Goal: Task Accomplishment & Management: Use online tool/utility

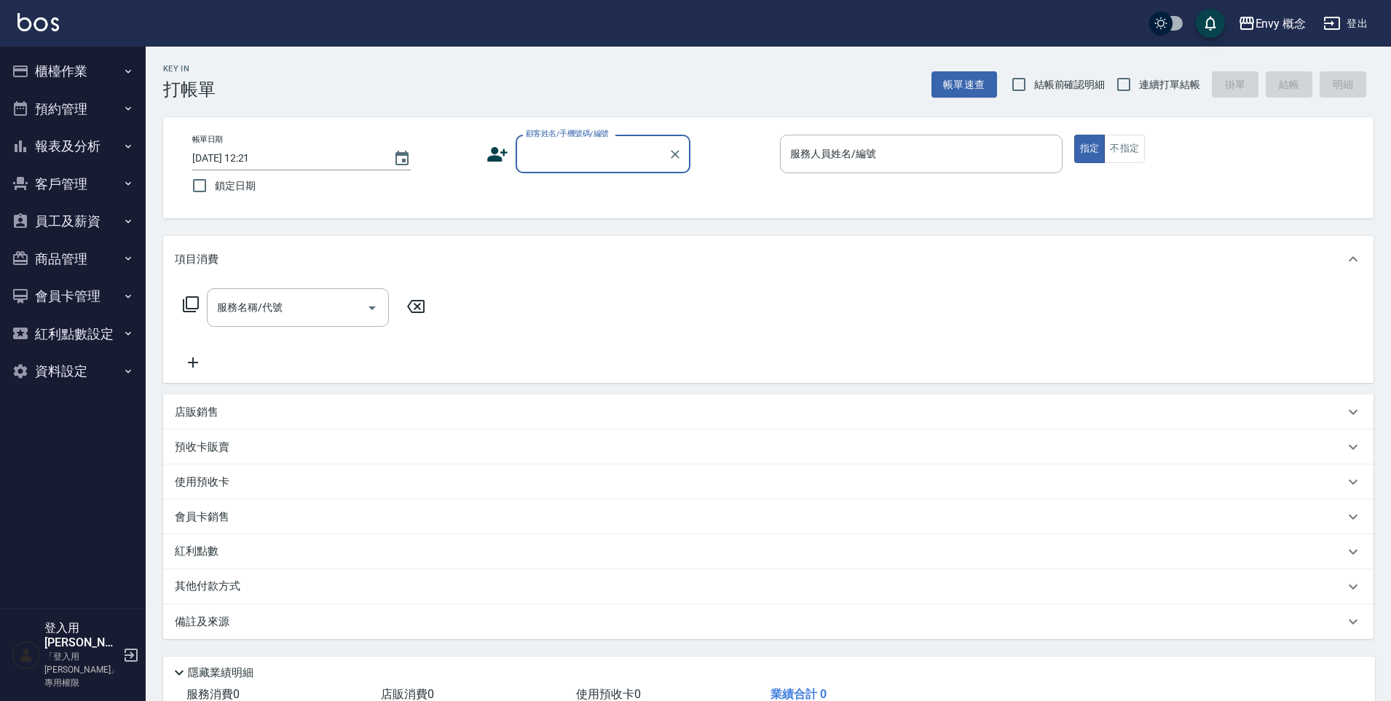
click at [587, 167] on div "顧客姓名/手機號碼/編號" at bounding box center [602, 154] width 175 height 39
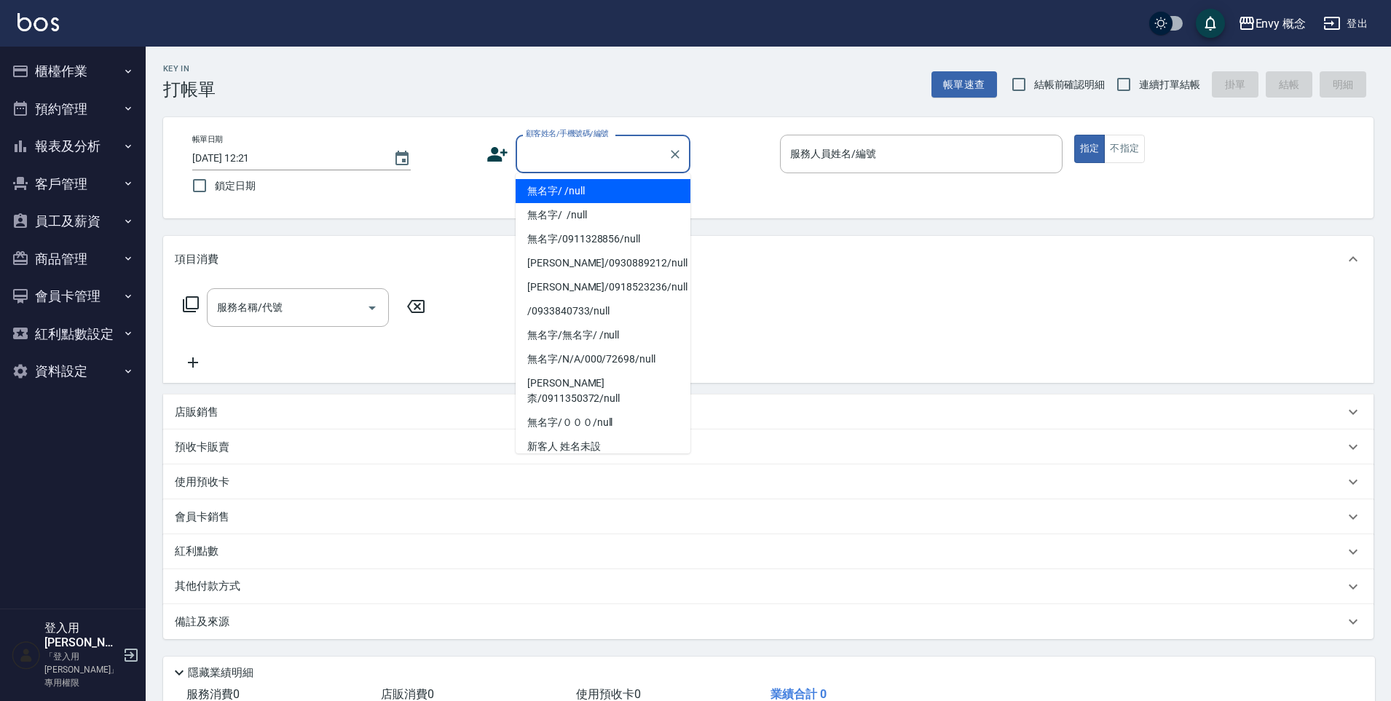
click at [581, 193] on li "無名字/ /null" at bounding box center [602, 191] width 175 height 24
type input "無名字/ /null"
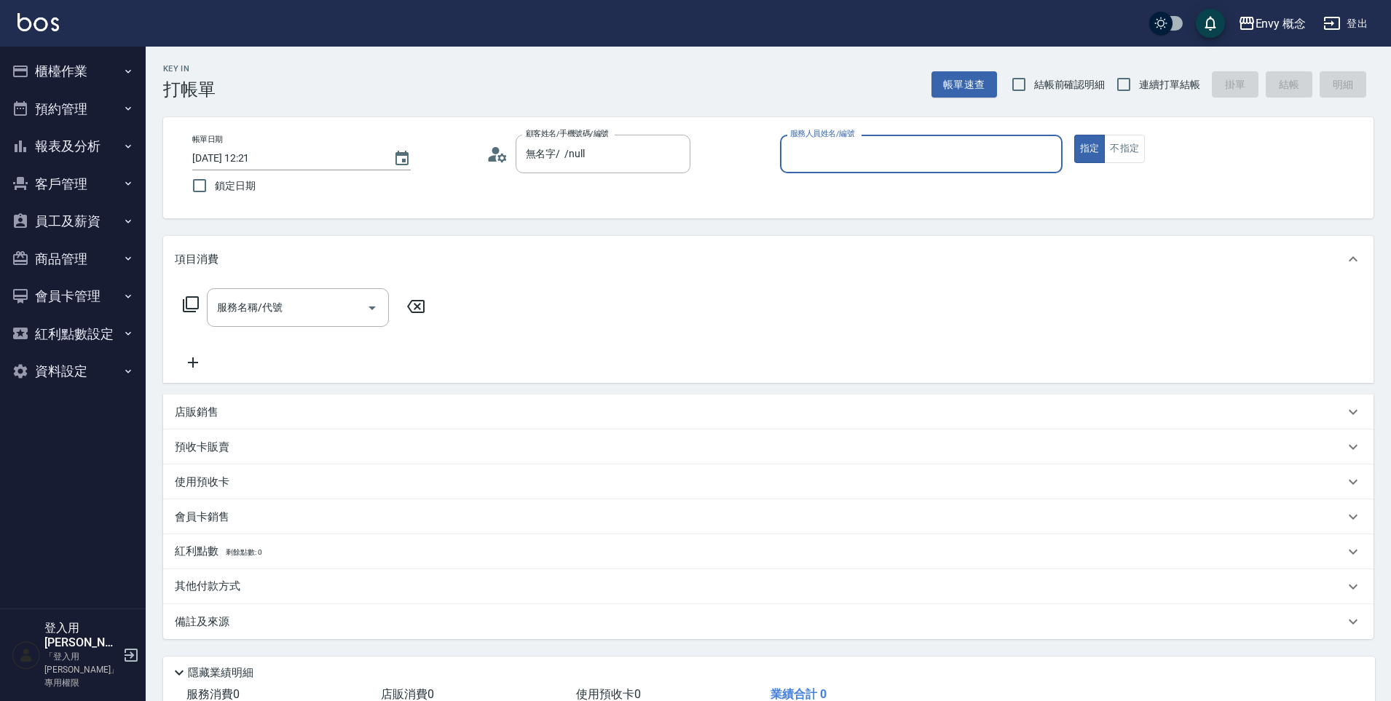
click at [861, 151] on input "服務人員姓名/編號" at bounding box center [920, 153] width 269 height 25
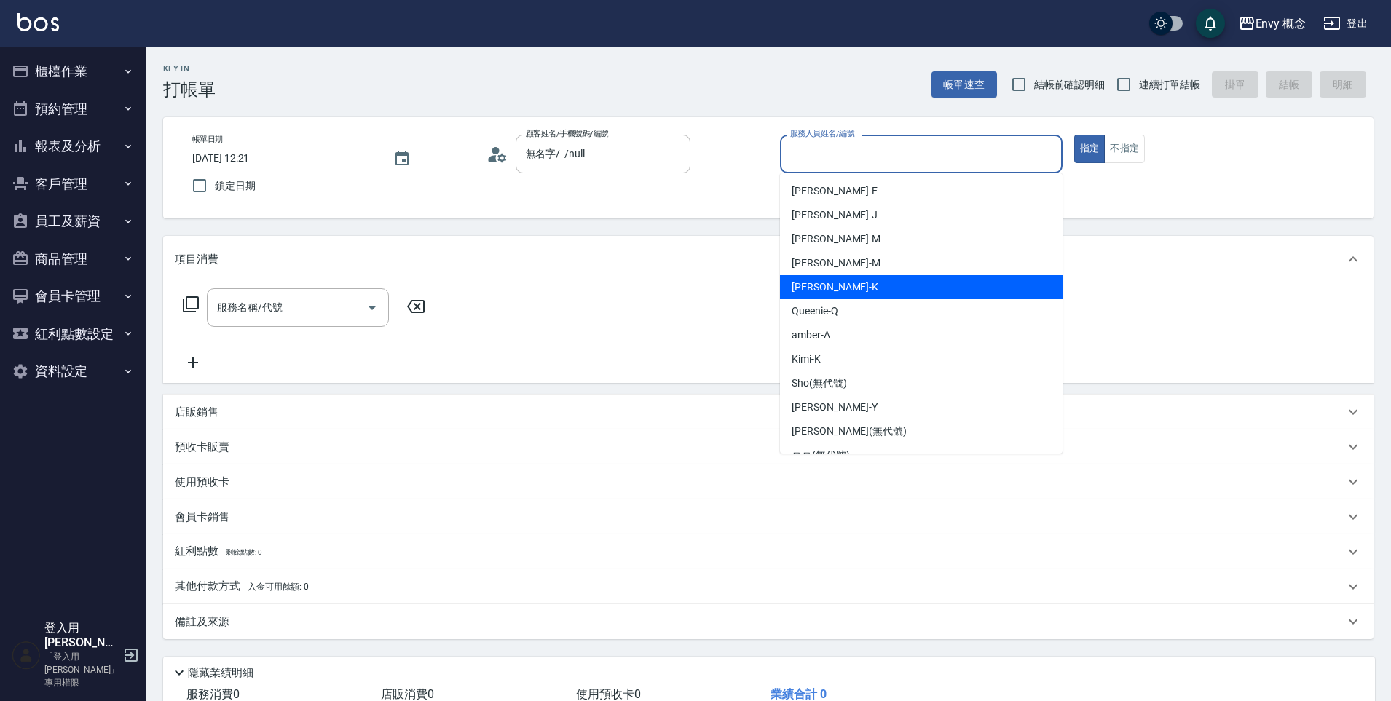
click at [855, 289] on div "[PERSON_NAME]" at bounding box center [921, 287] width 282 height 24
type input "[PERSON_NAME]"
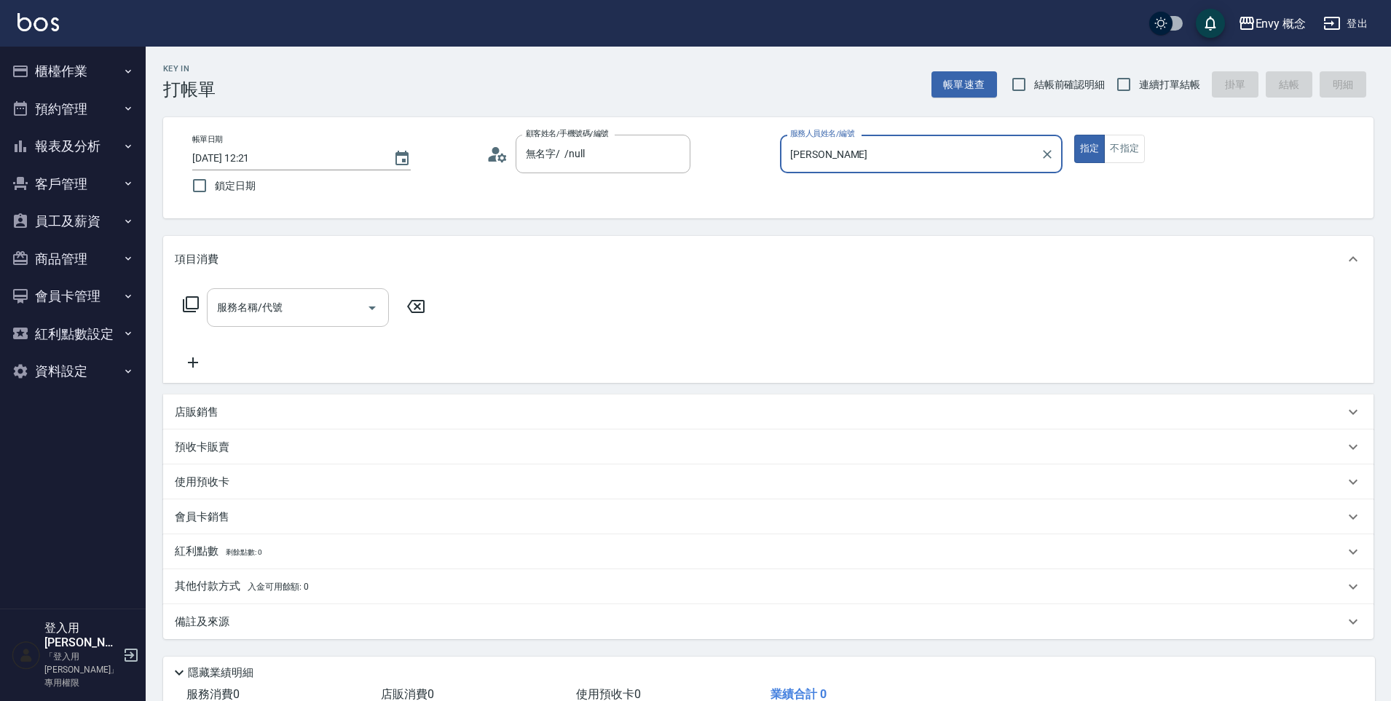
click at [274, 301] on div "服務名稱/代號 服務名稱/代號" at bounding box center [298, 307] width 182 height 39
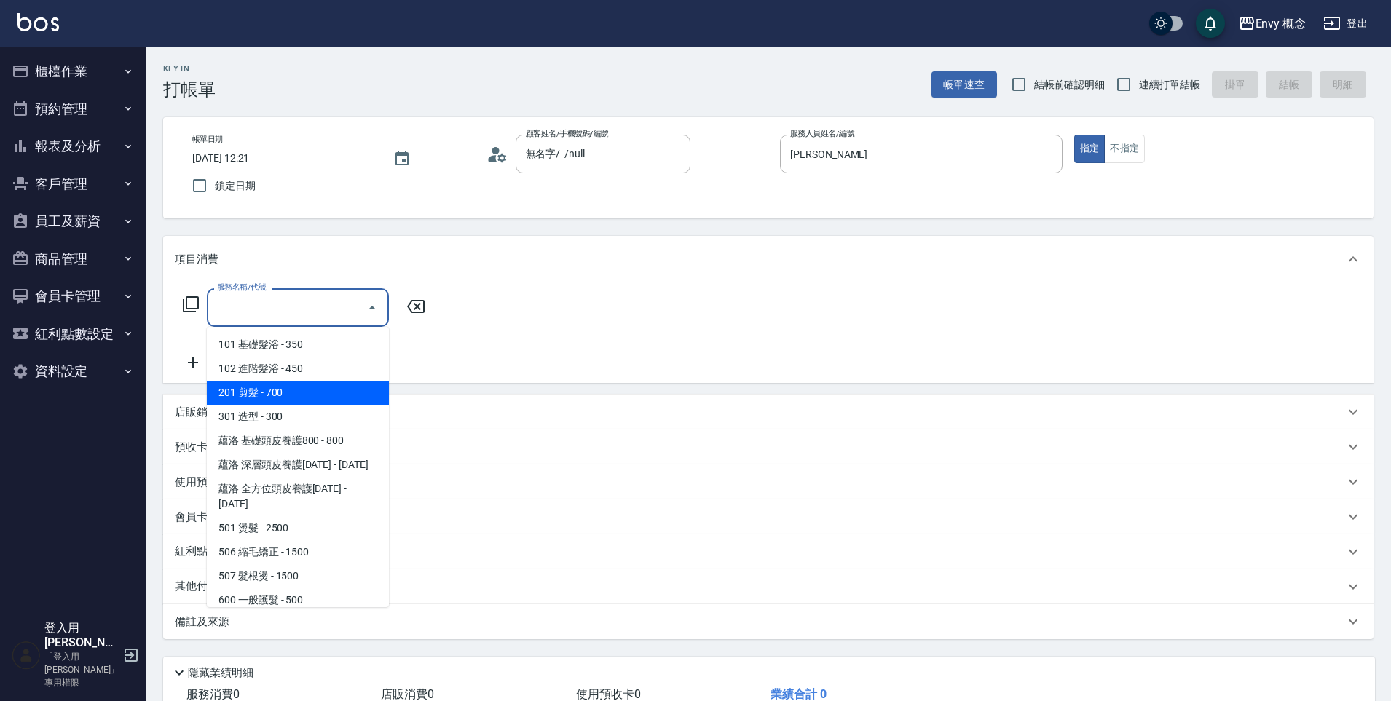
click at [266, 391] on span "201 剪髮 - 700" at bounding box center [298, 393] width 182 height 24
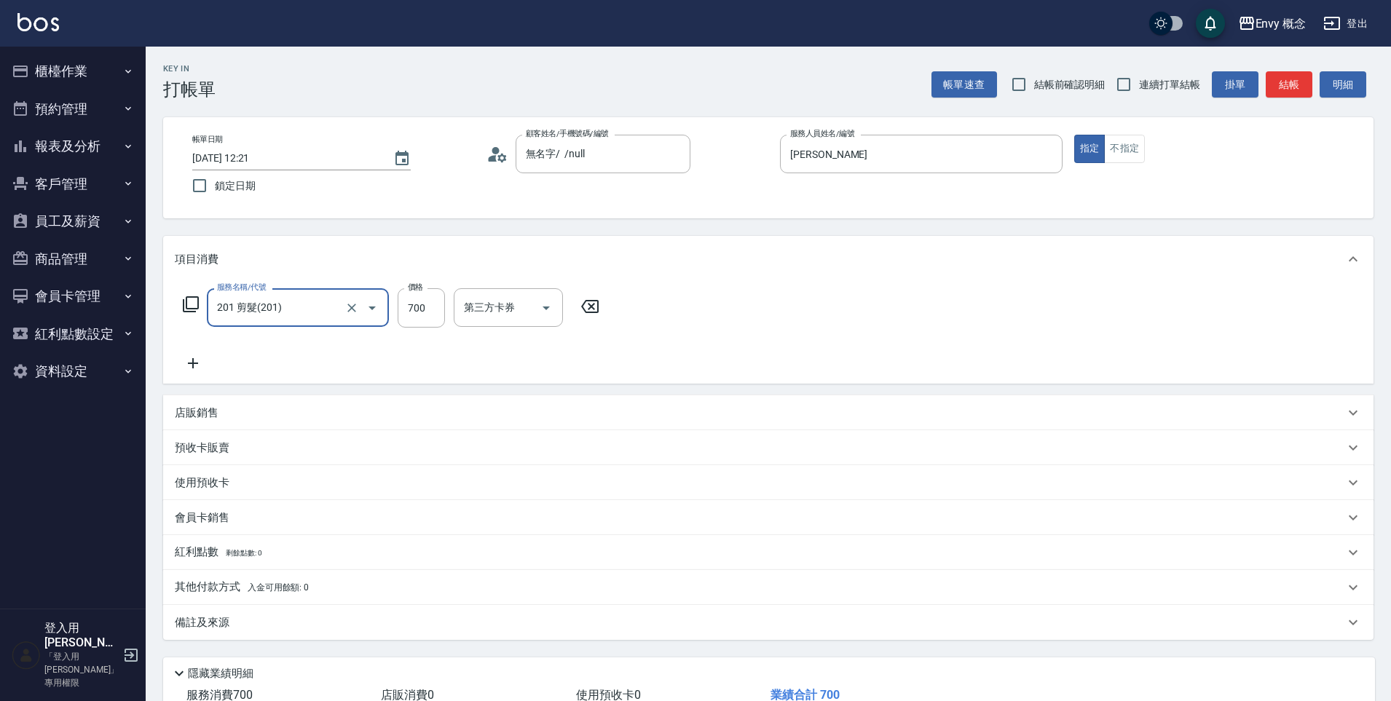
type input "201 剪髮(201)"
click at [424, 309] on input "700" at bounding box center [421, 307] width 47 height 39
type input "900"
click at [187, 585] on p "其他付款方式 入金可用餘額: 0" at bounding box center [242, 588] width 134 height 16
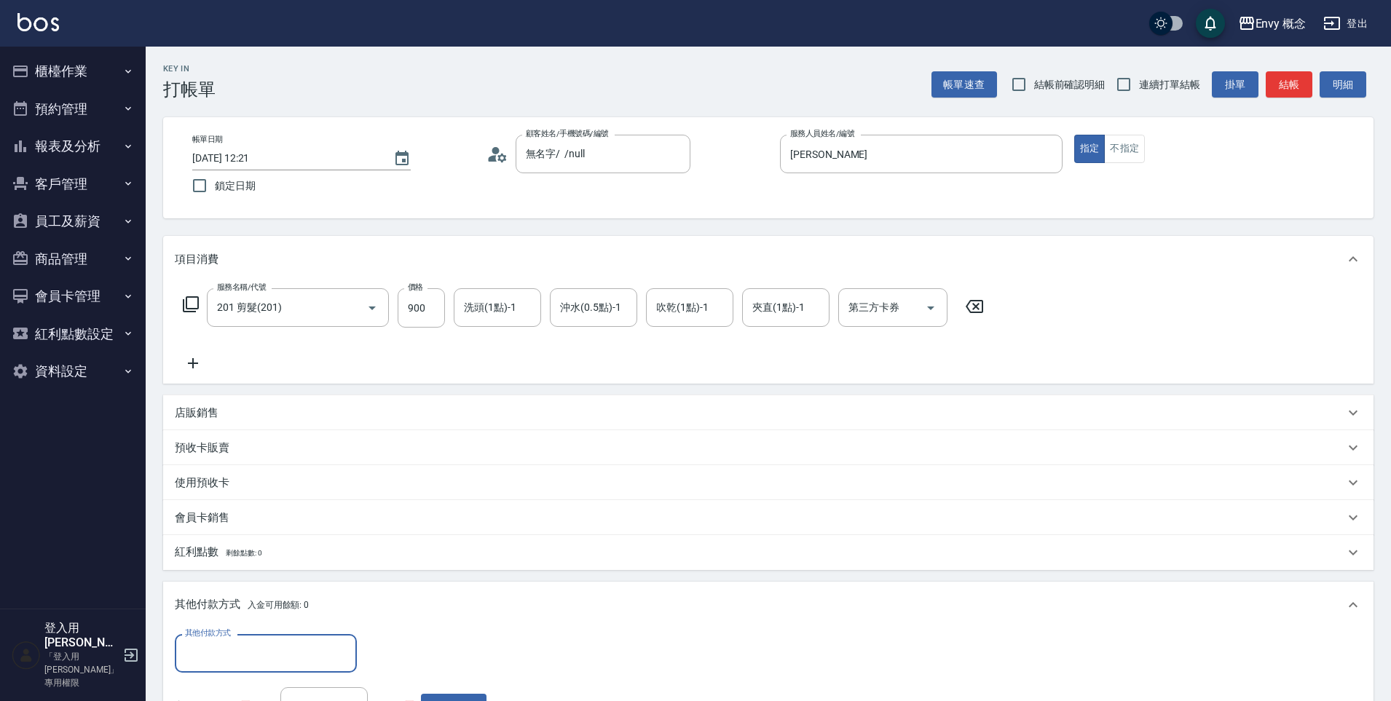
click at [234, 647] on input "其他付款方式" at bounding box center [265, 653] width 169 height 25
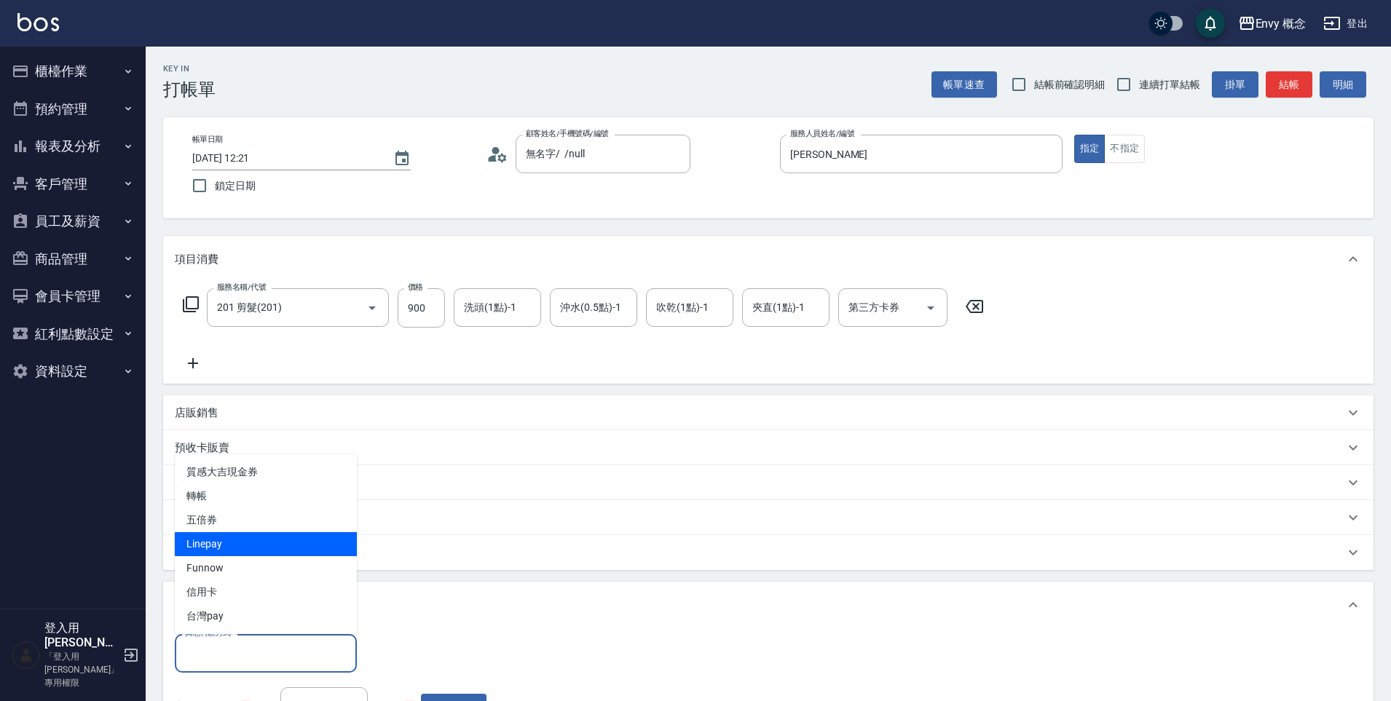
click at [250, 546] on span "Linepay" at bounding box center [266, 544] width 182 height 24
type input "Linepay"
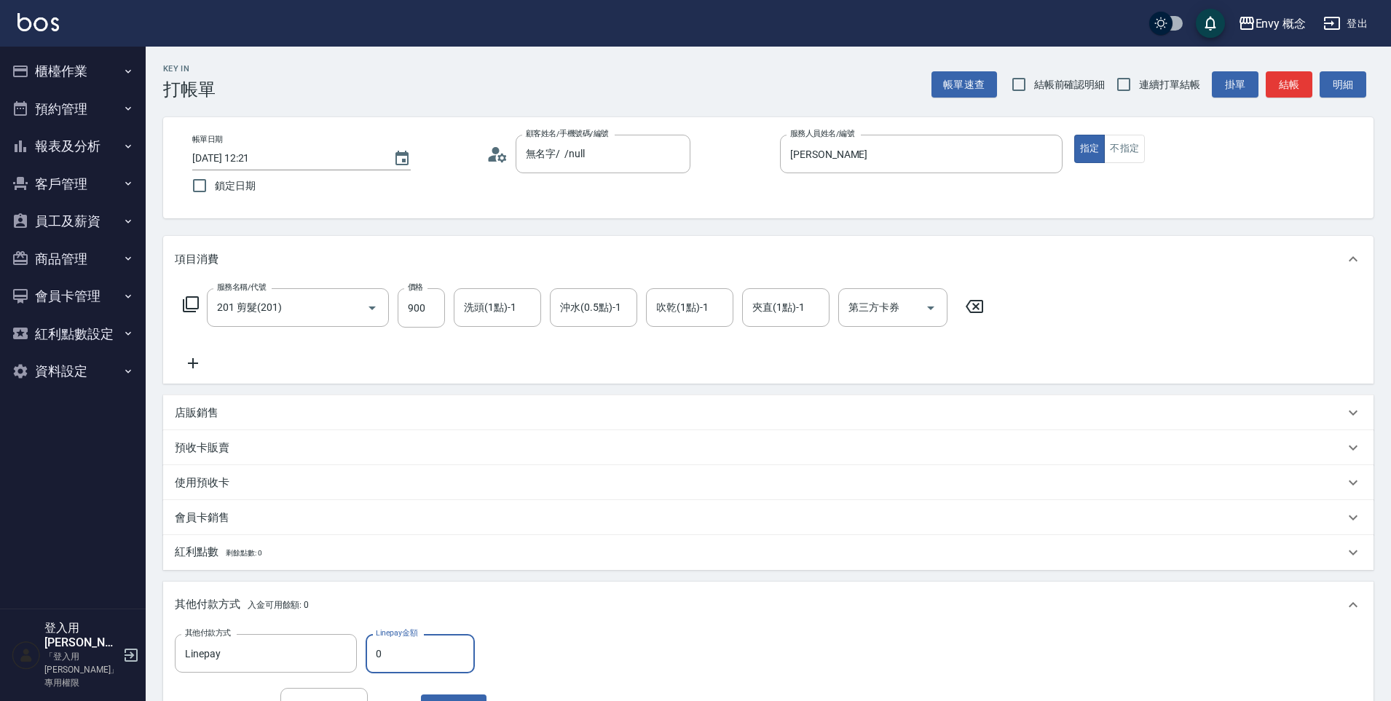
drag, startPoint x: 390, startPoint y: 655, endPoint x: 368, endPoint y: 651, distance: 23.0
click at [368, 651] on input "0" at bounding box center [419, 653] width 109 height 39
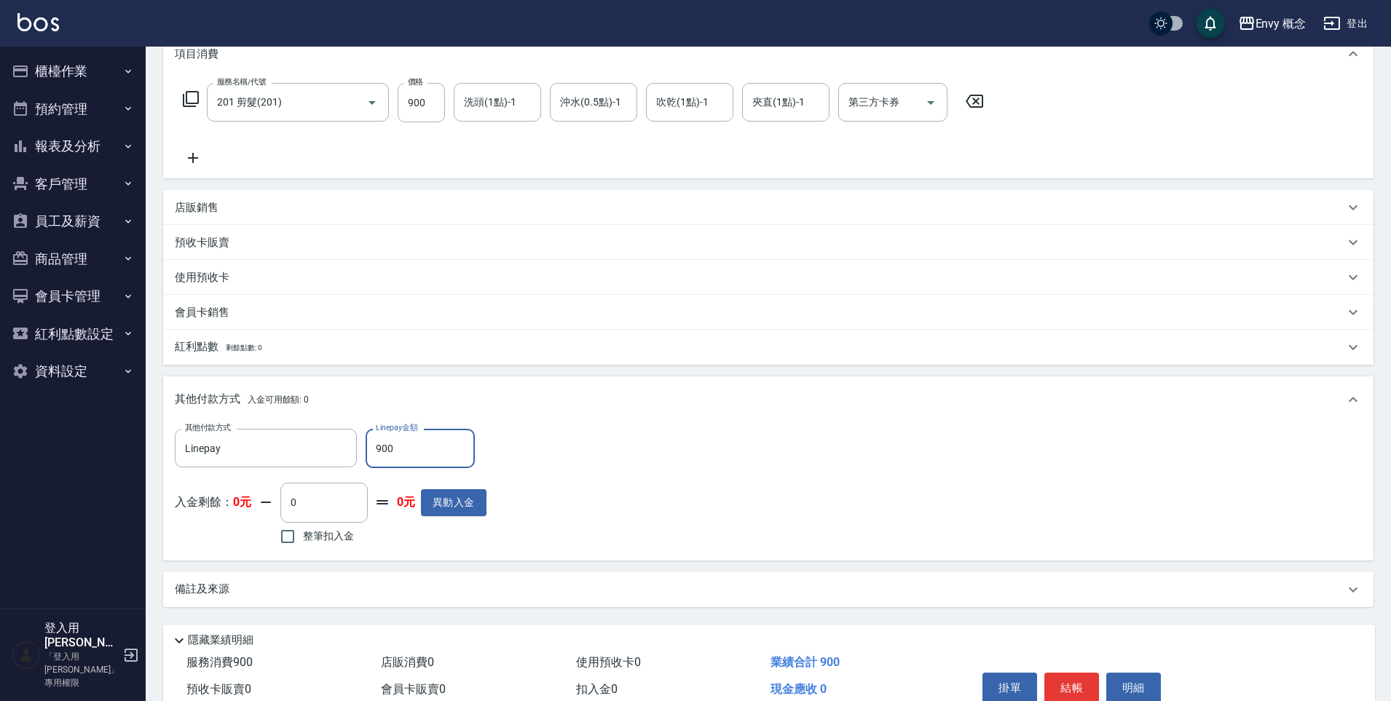
scroll to position [276, 0]
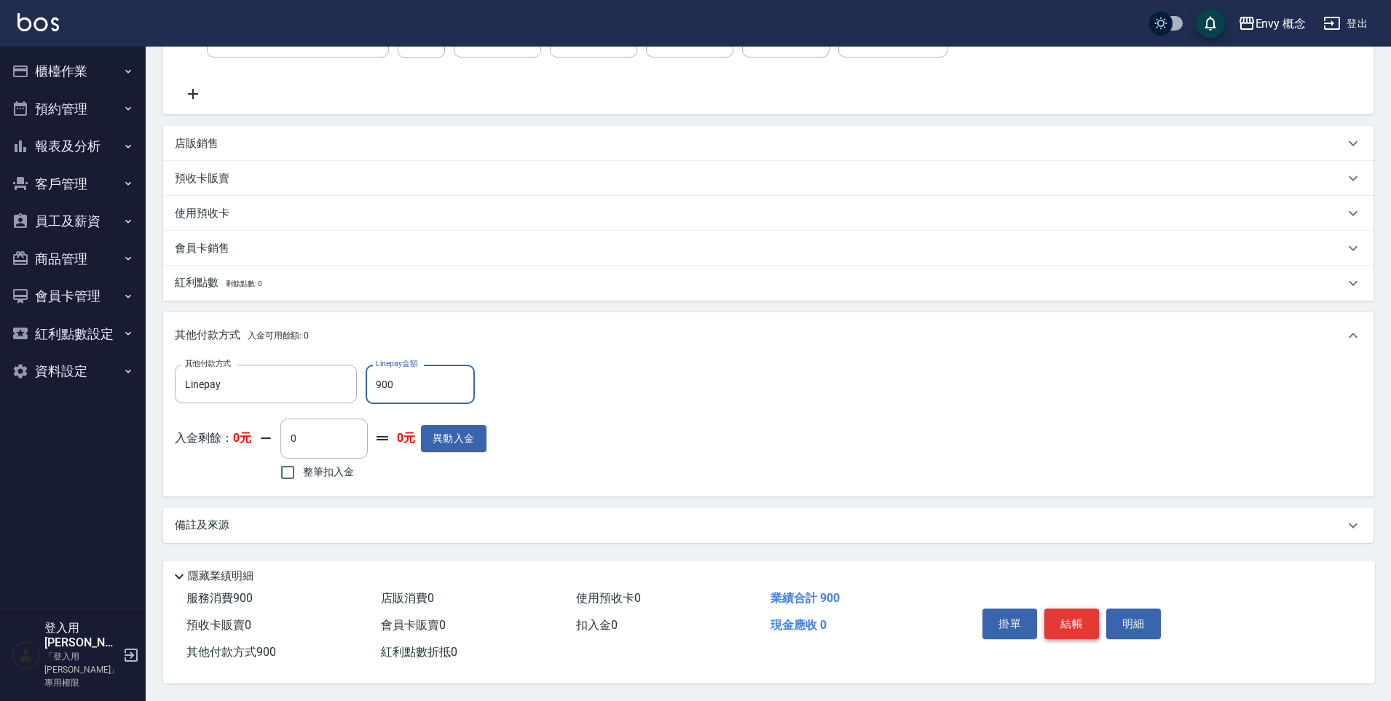
type input "900"
click at [1059, 615] on button "結帳" at bounding box center [1071, 624] width 55 height 31
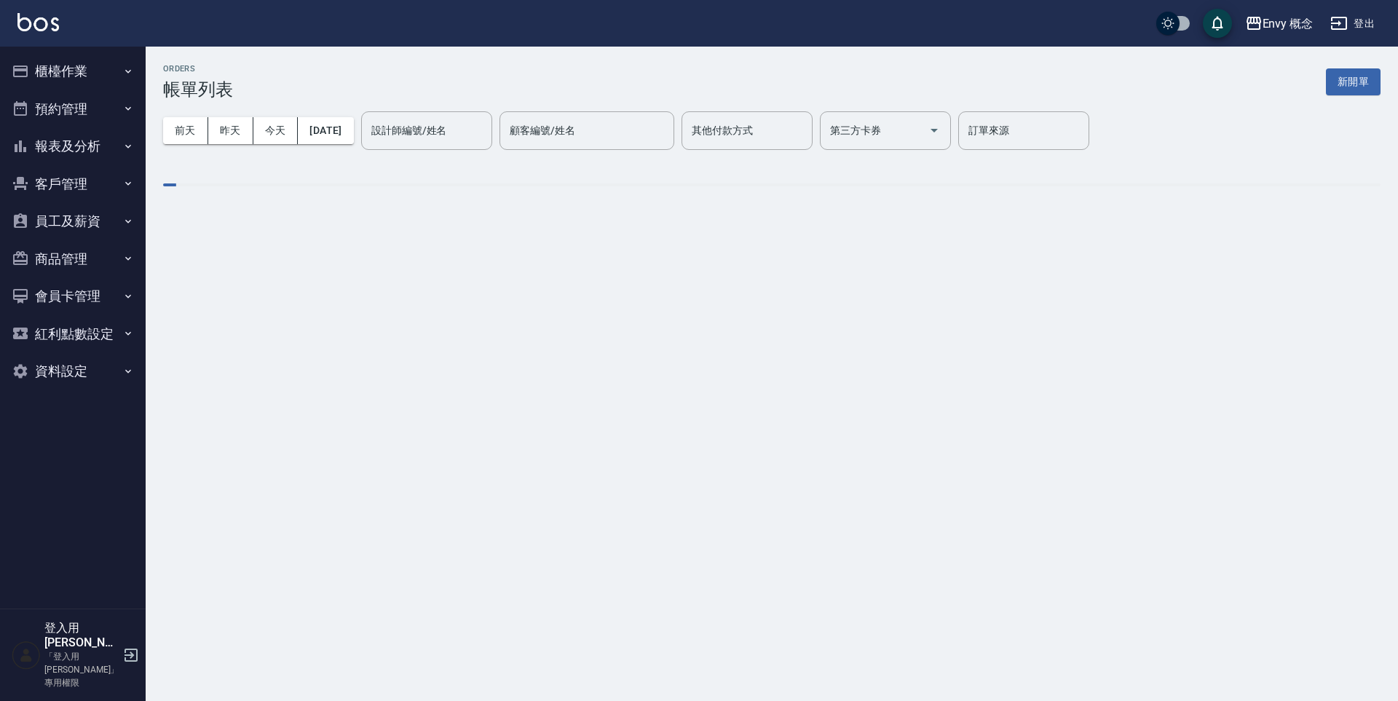
click at [77, 67] on button "櫃檯作業" at bounding box center [73, 71] width 134 height 38
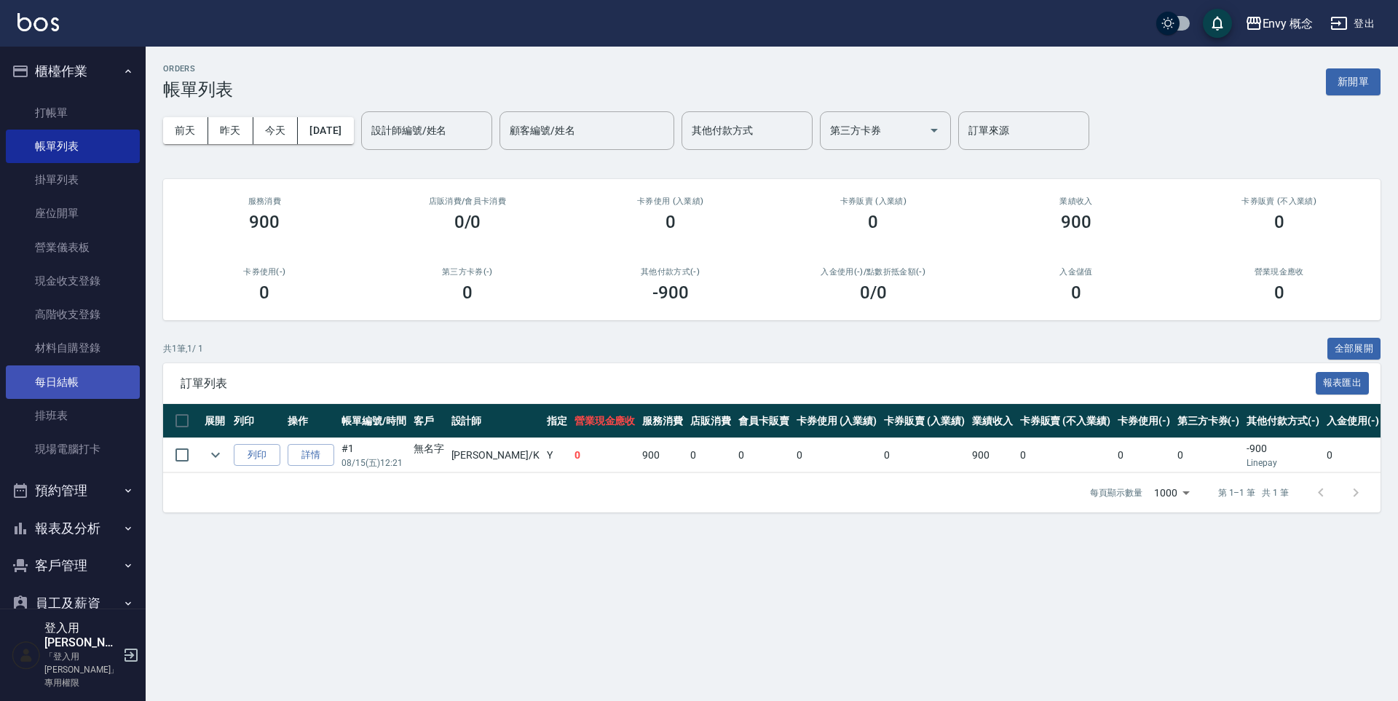
click at [82, 387] on link "每日結帳" at bounding box center [73, 381] width 134 height 33
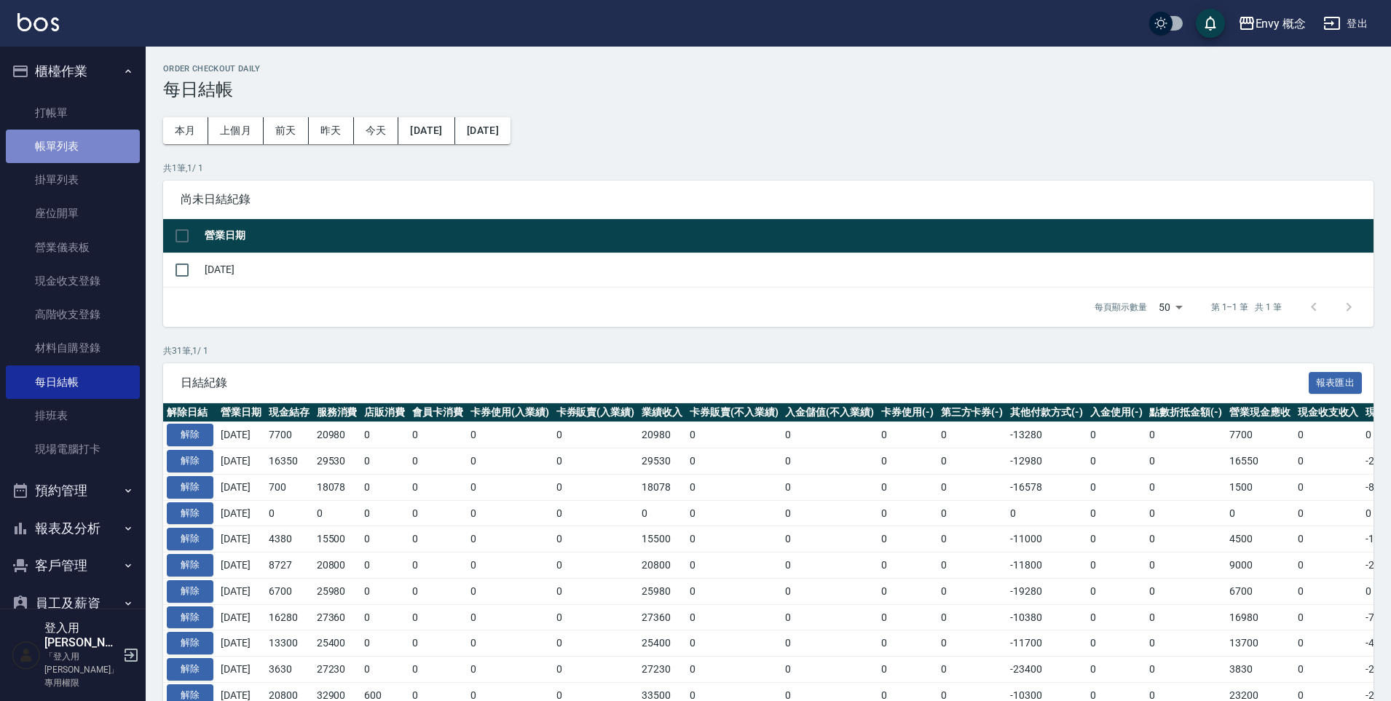
click at [87, 146] on link "帳單列表" at bounding box center [73, 146] width 134 height 33
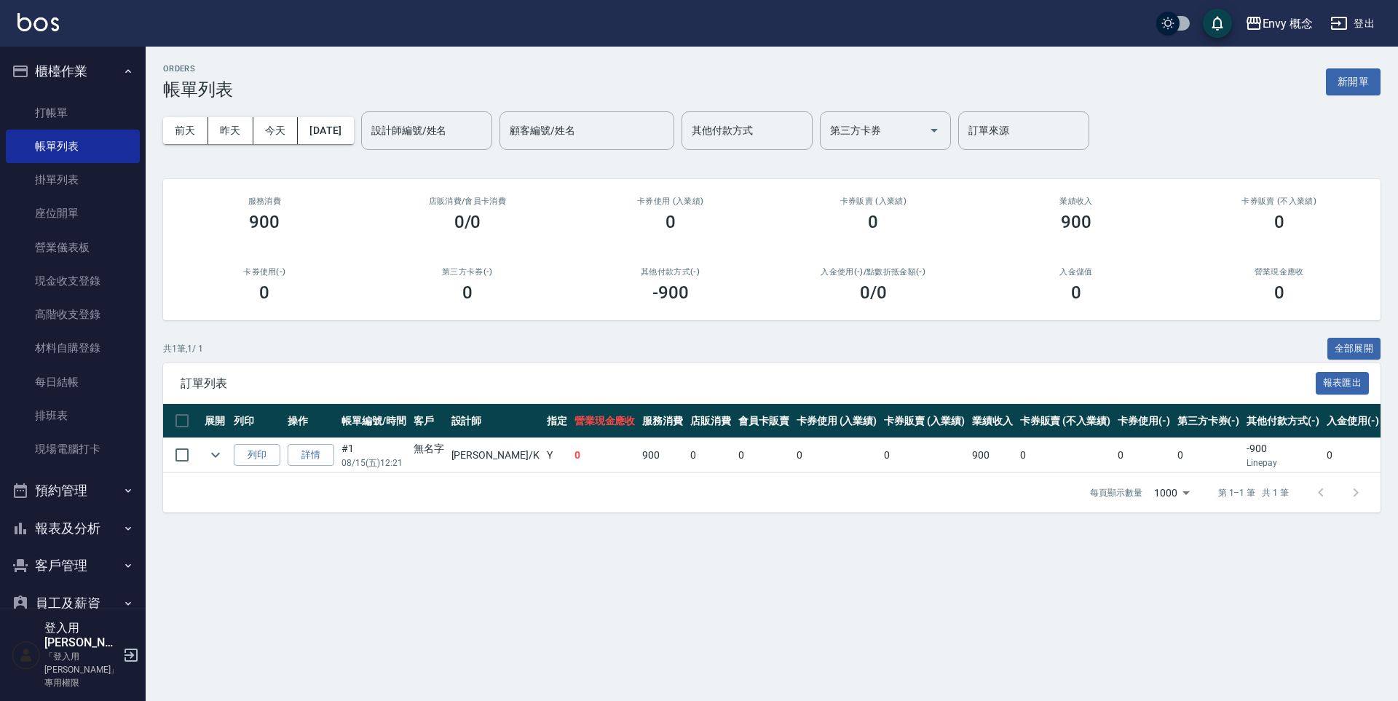
scroll to position [30, 0]
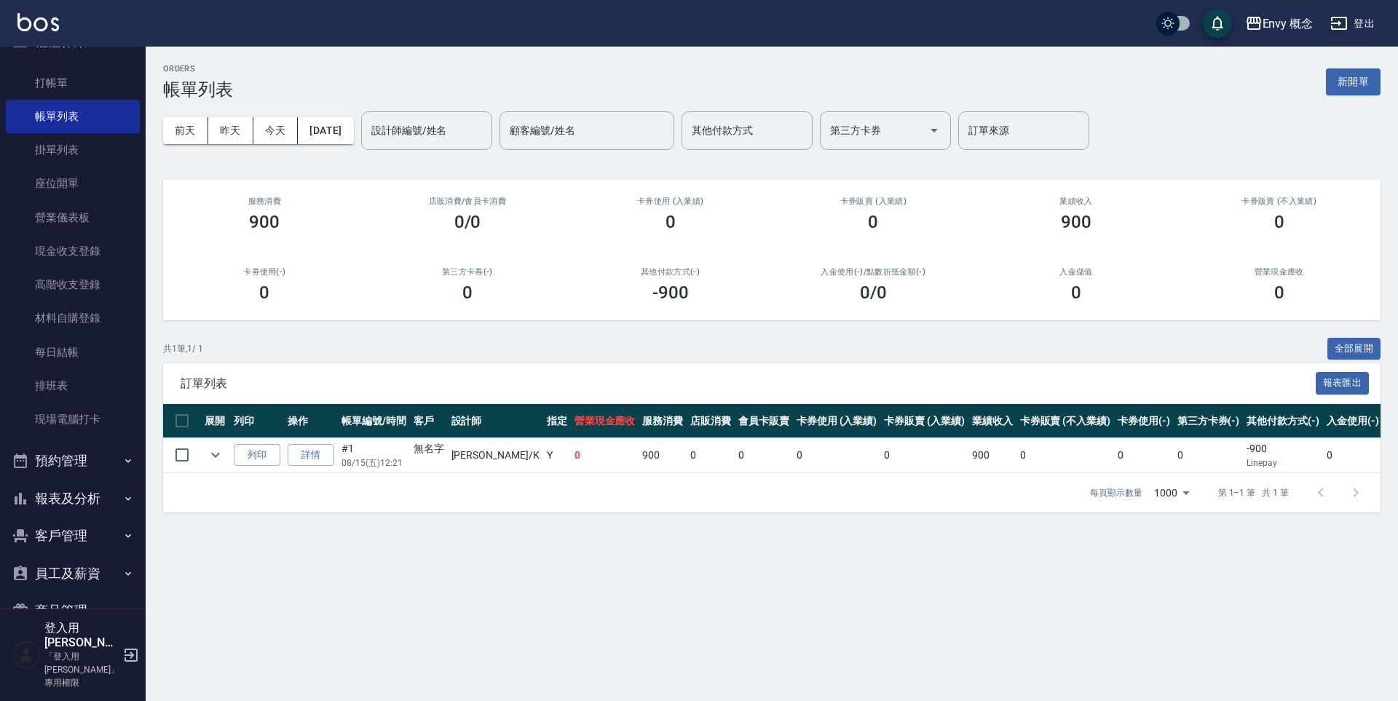
click at [82, 495] on button "報表及分析" at bounding box center [73, 499] width 134 height 38
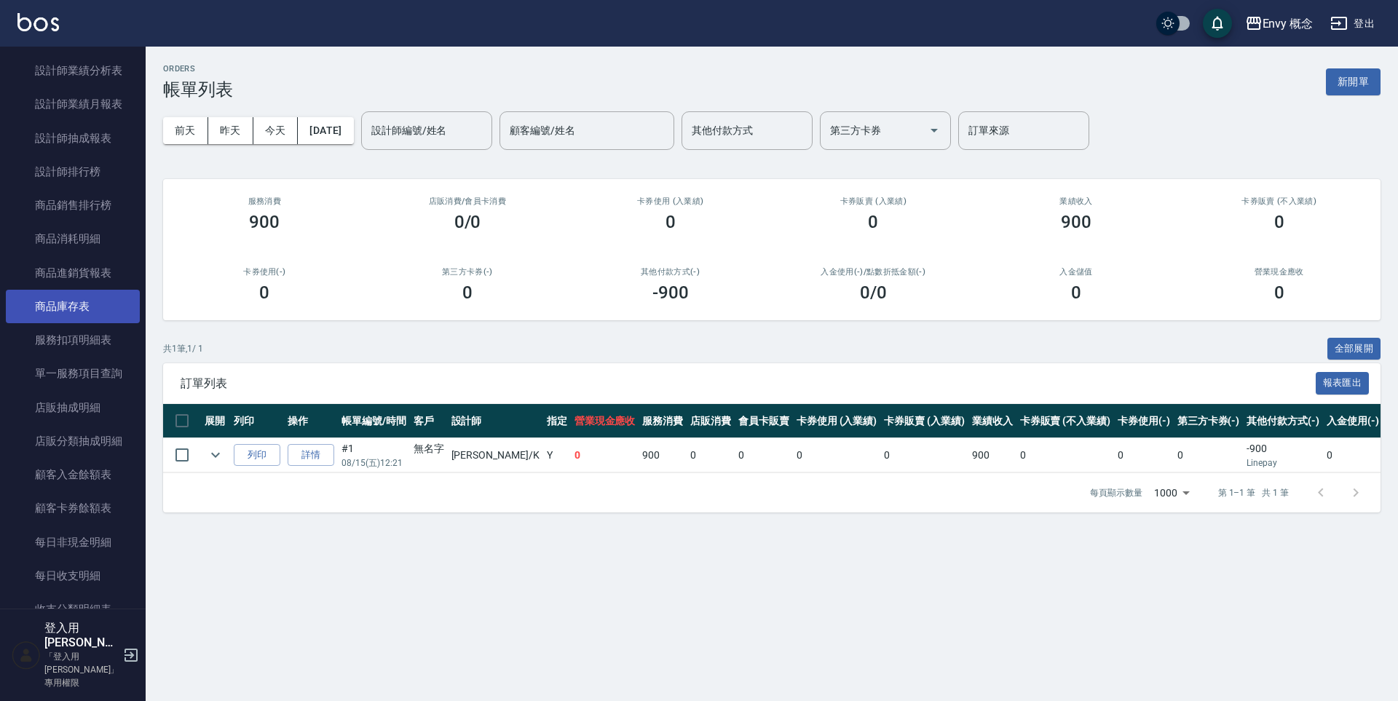
scroll to position [985, 0]
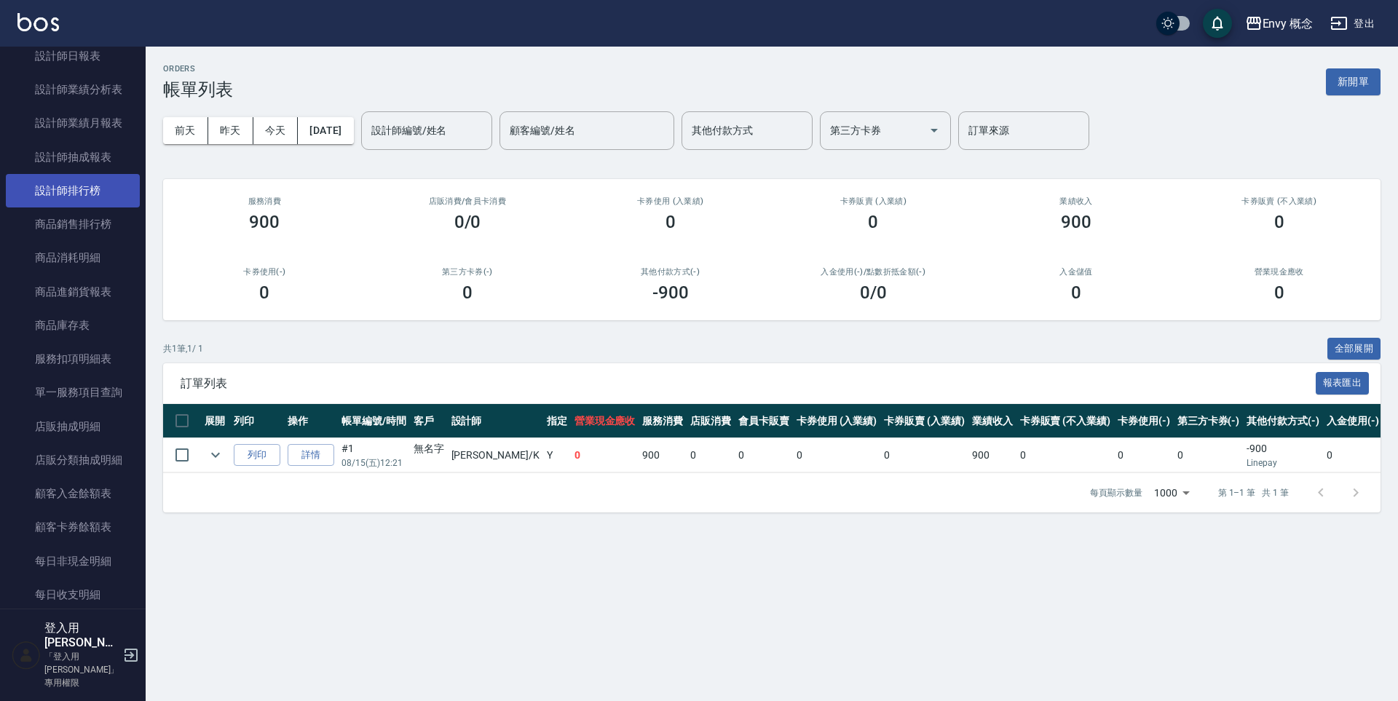
click at [68, 193] on link "設計師排行榜" at bounding box center [73, 190] width 134 height 33
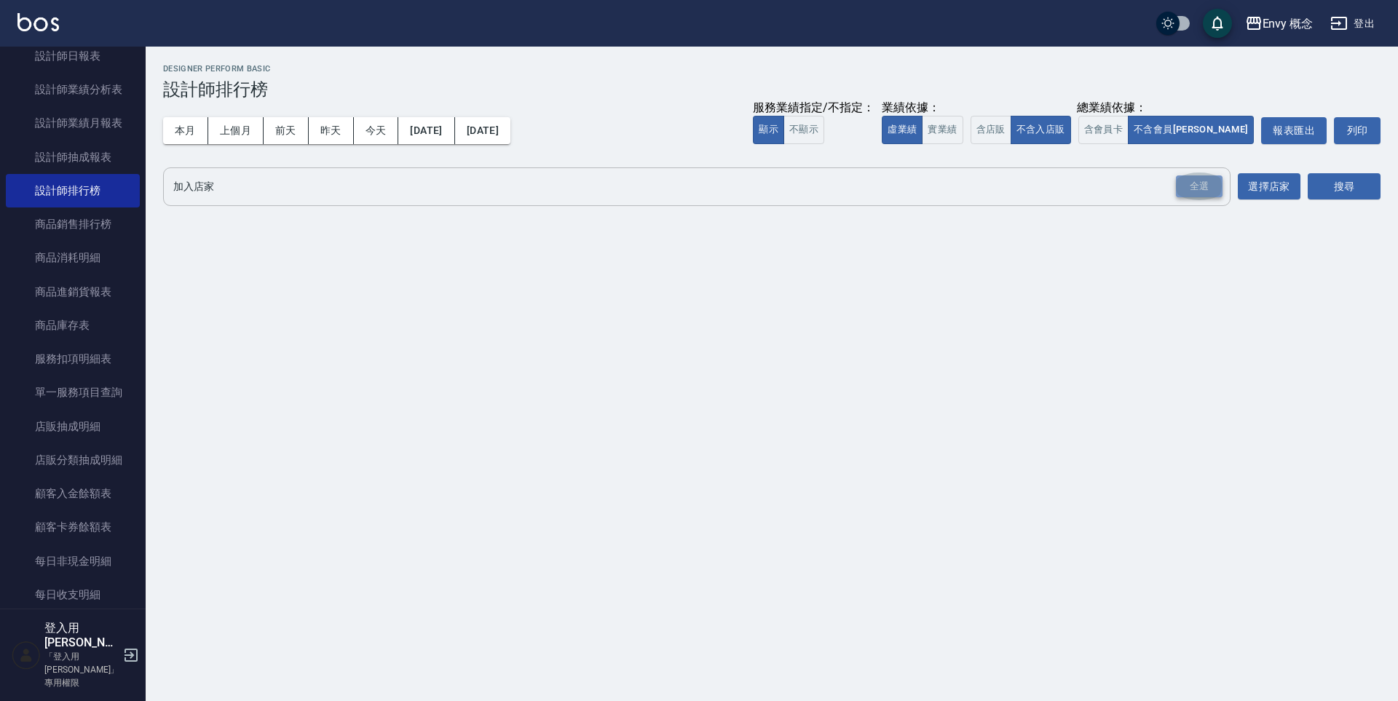
click at [1190, 183] on div "全選" at bounding box center [1199, 186] width 47 height 23
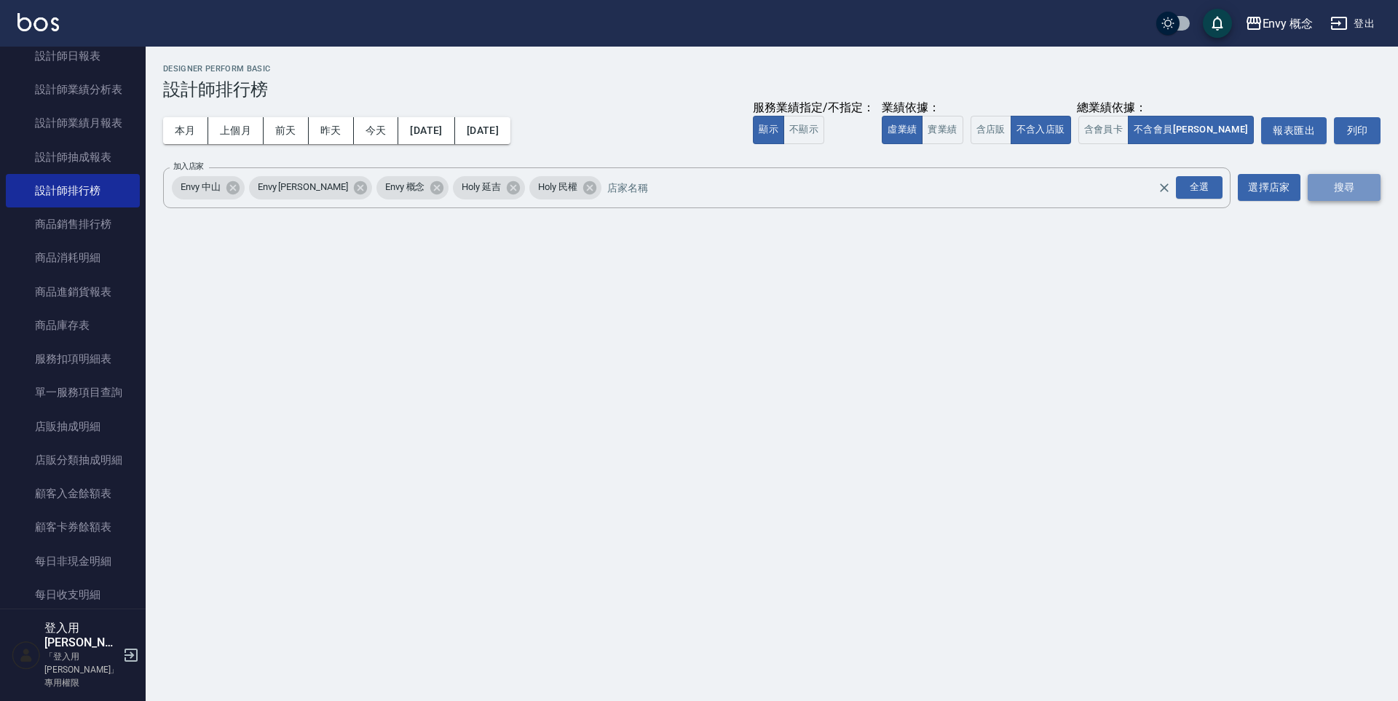
click at [1342, 192] on button "搜尋" at bounding box center [1344, 187] width 73 height 27
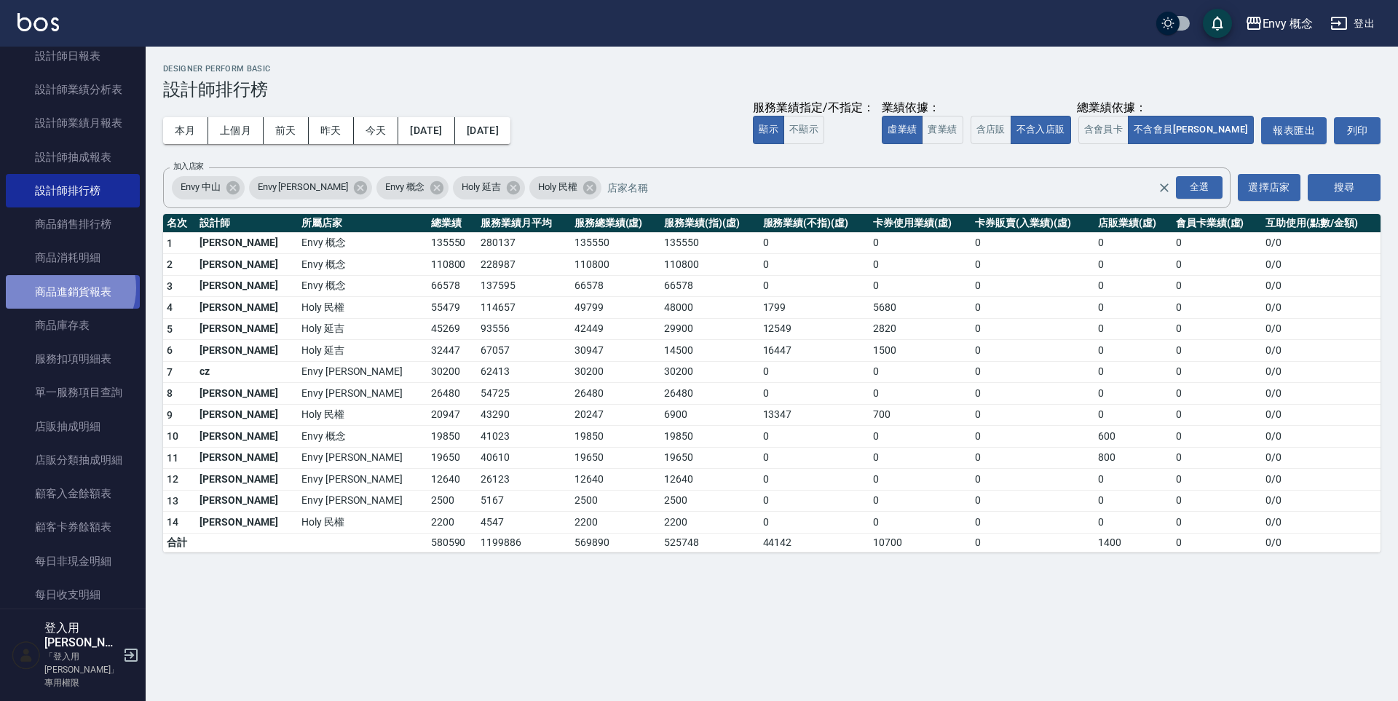
click at [66, 288] on link "商品進銷貨報表" at bounding box center [73, 291] width 134 height 33
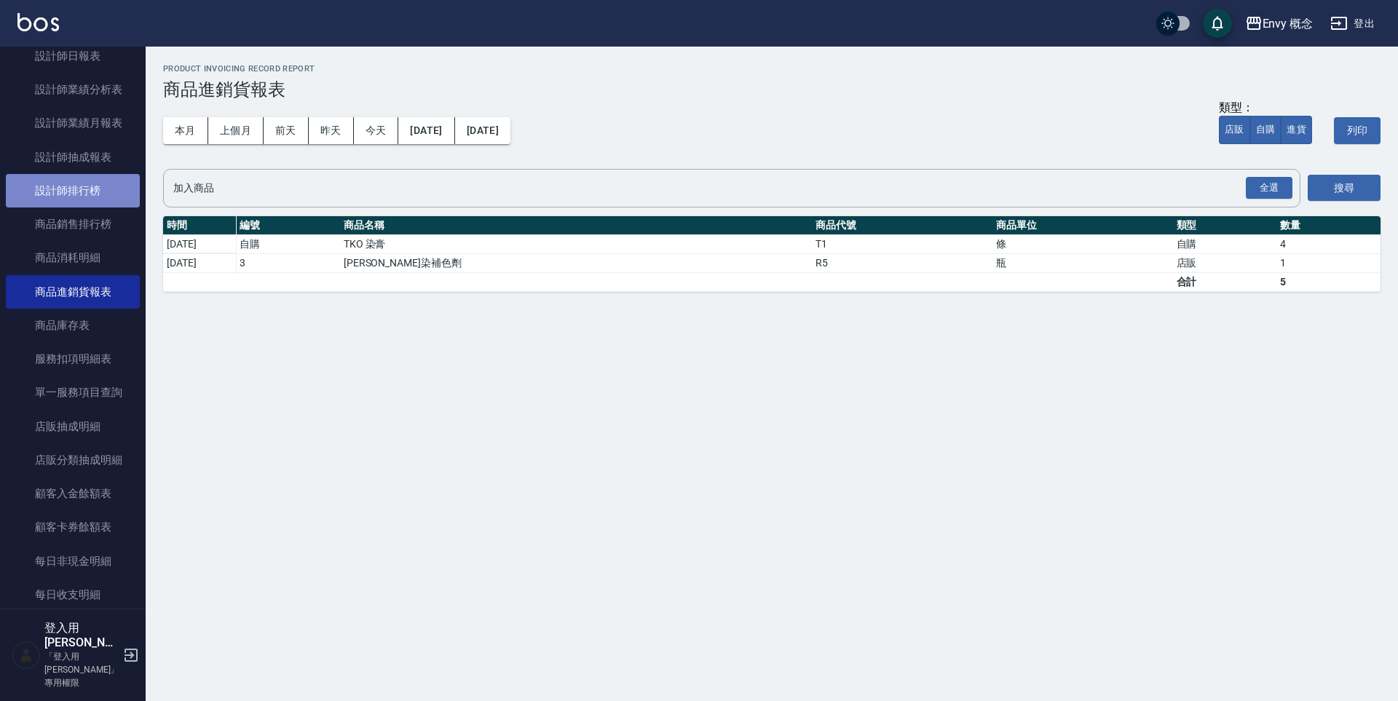
click at [87, 191] on link "設計師排行榜" at bounding box center [73, 190] width 134 height 33
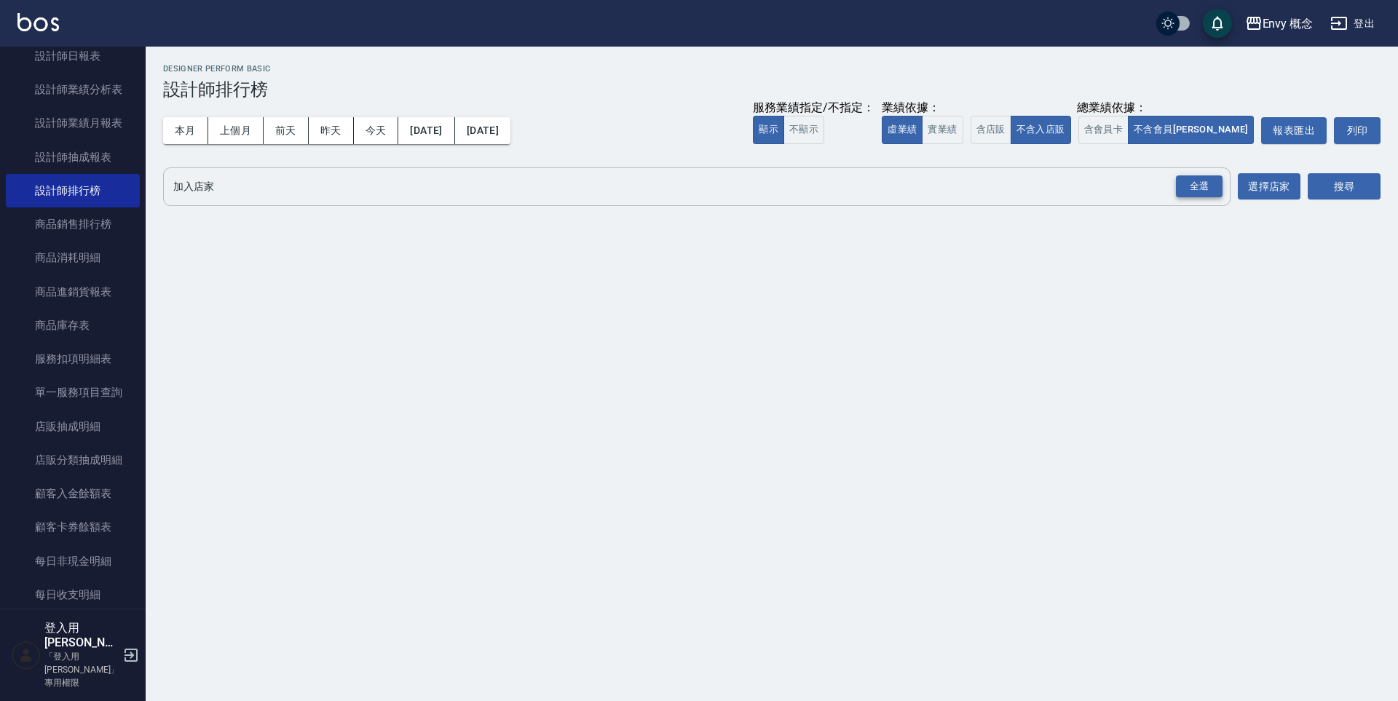
click at [1200, 189] on div "全選" at bounding box center [1199, 186] width 47 height 23
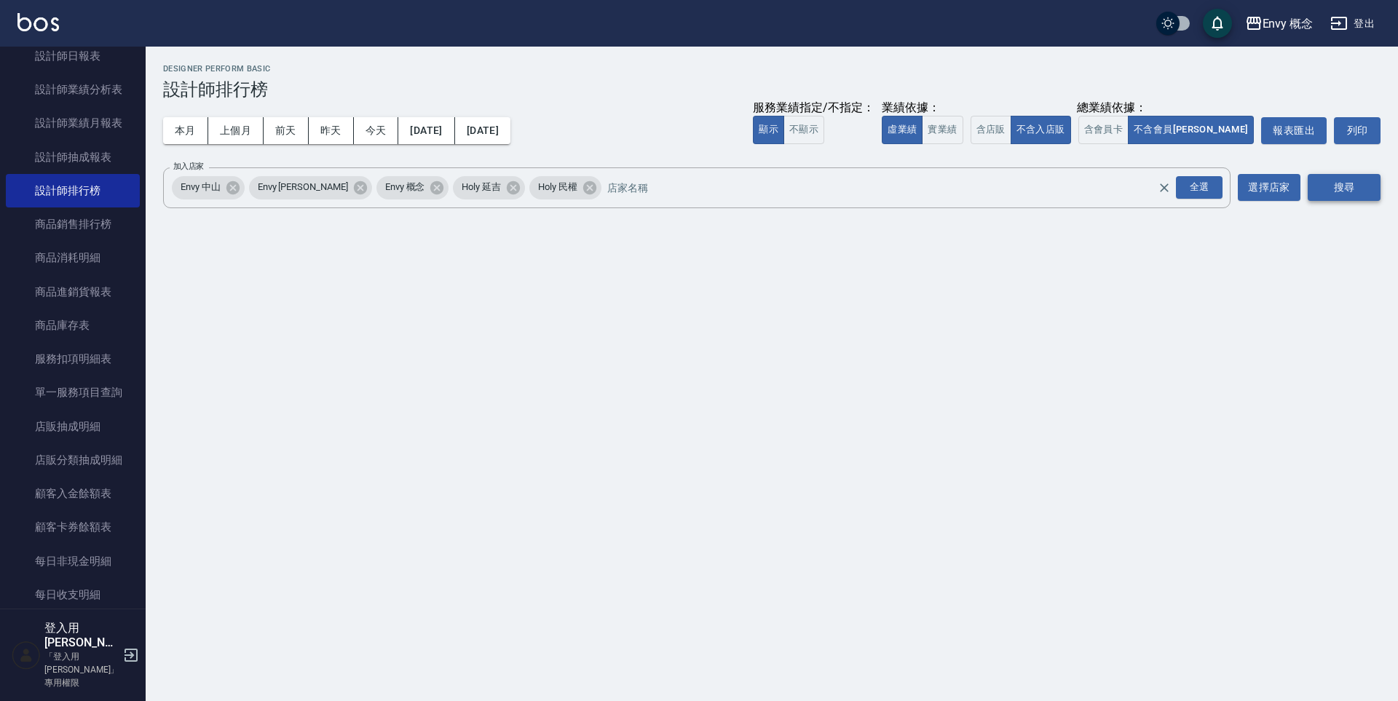
click at [1326, 174] on button "搜尋" at bounding box center [1344, 187] width 73 height 27
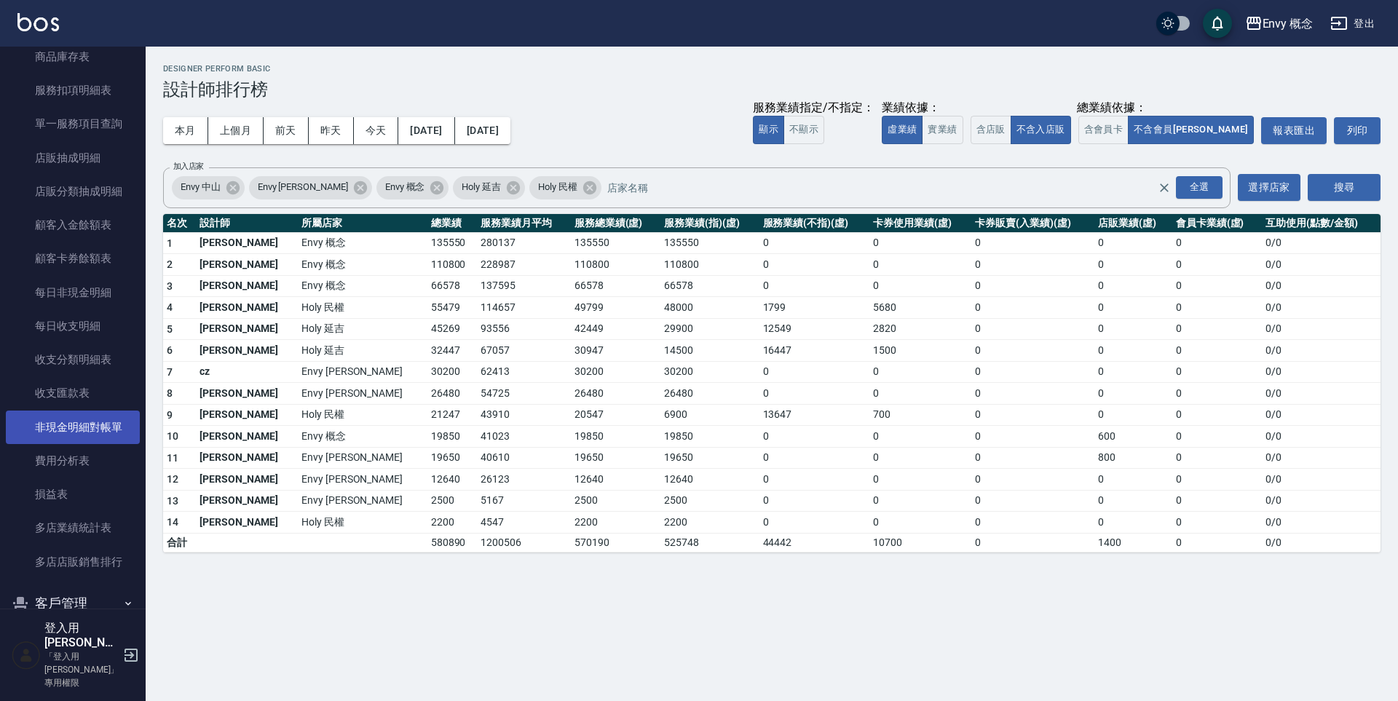
scroll to position [1284, 0]
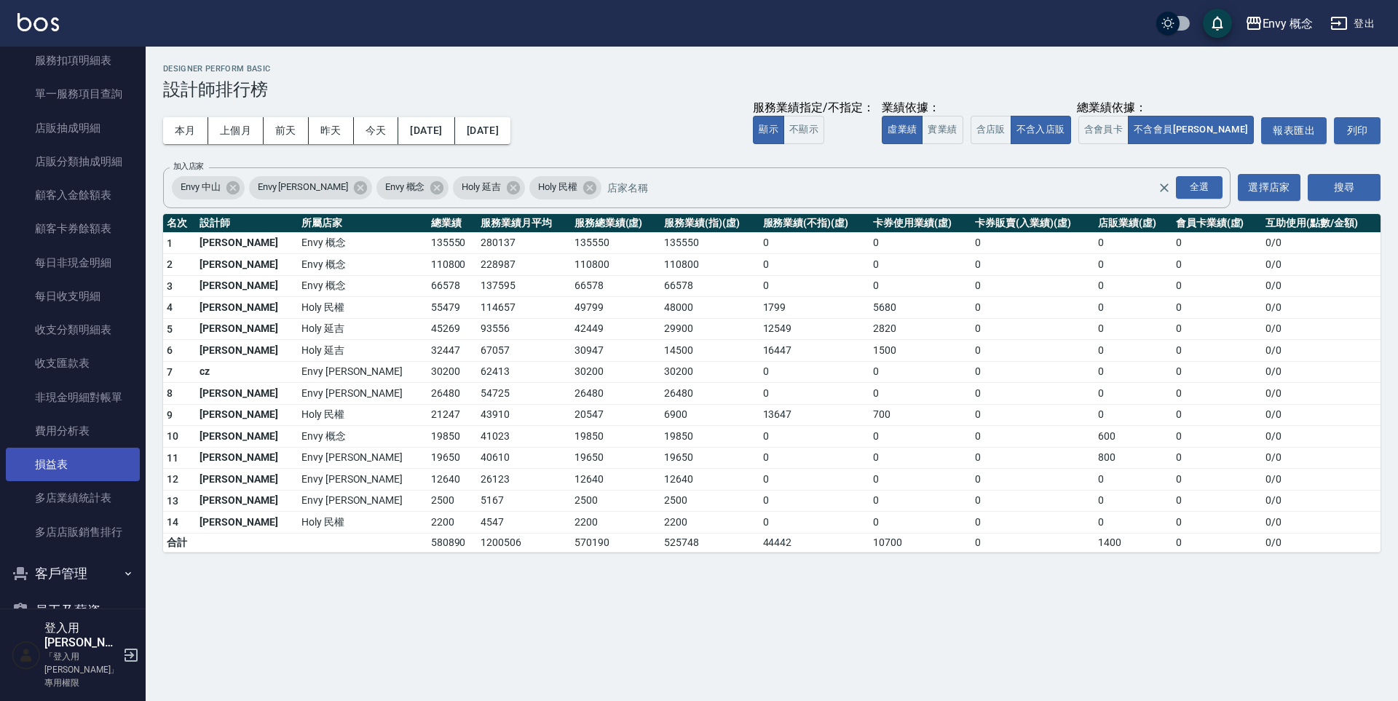
click at [91, 459] on link "損益表" at bounding box center [73, 464] width 134 height 33
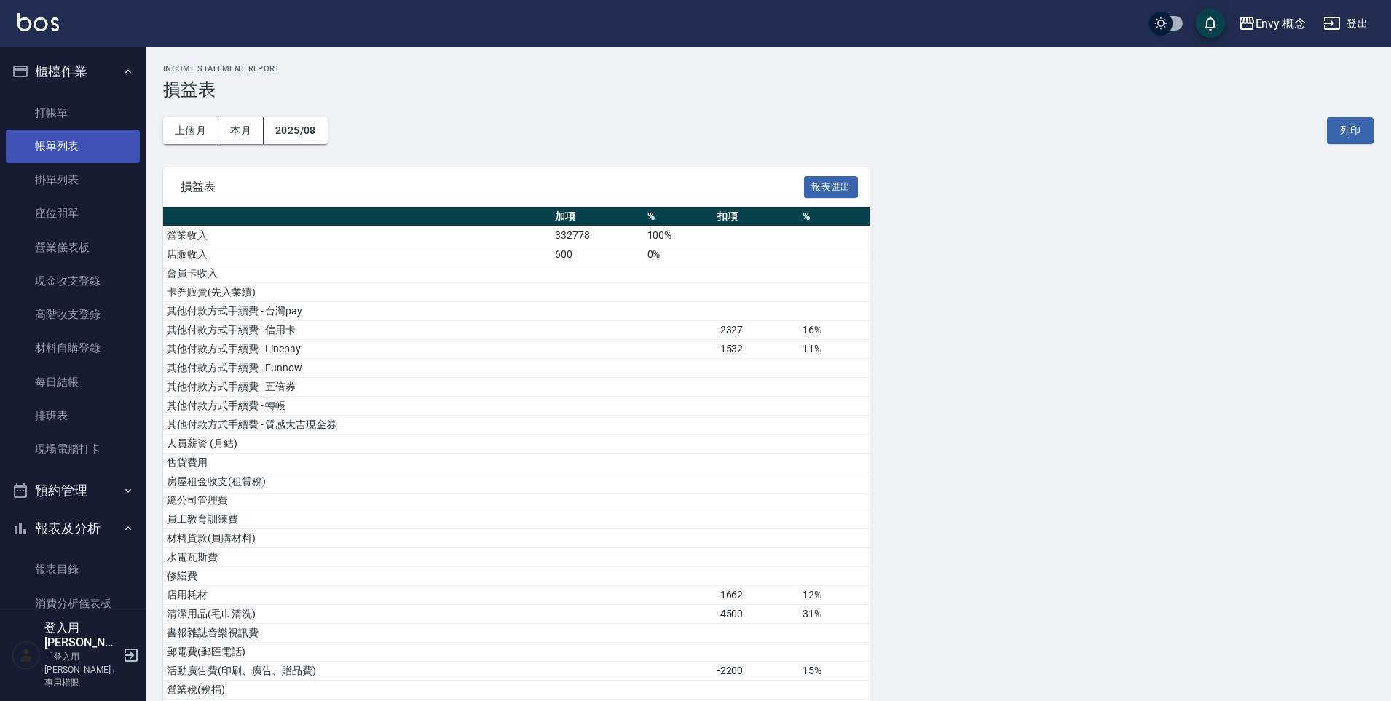
click at [92, 139] on link "帳單列表" at bounding box center [73, 146] width 134 height 33
